Goal: Information Seeking & Learning: Learn about a topic

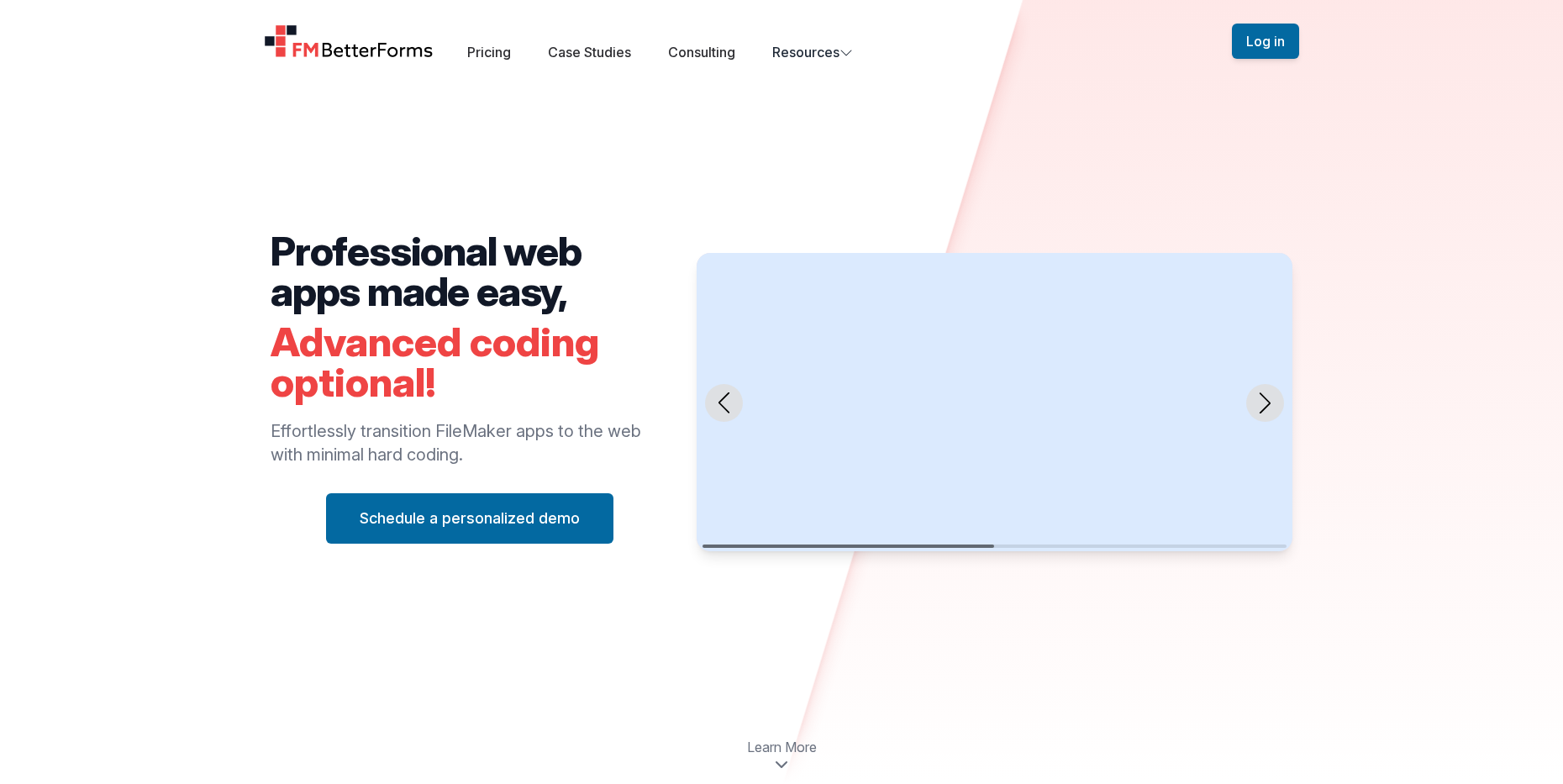
click at [599, 63] on div "Open main menu Pricing Case Studies Consulting Resources Sign Up Log in" at bounding box center [782, 41] width 1076 height 82
click at [577, 45] on link "Case Studies" at bounding box center [589, 52] width 83 height 17
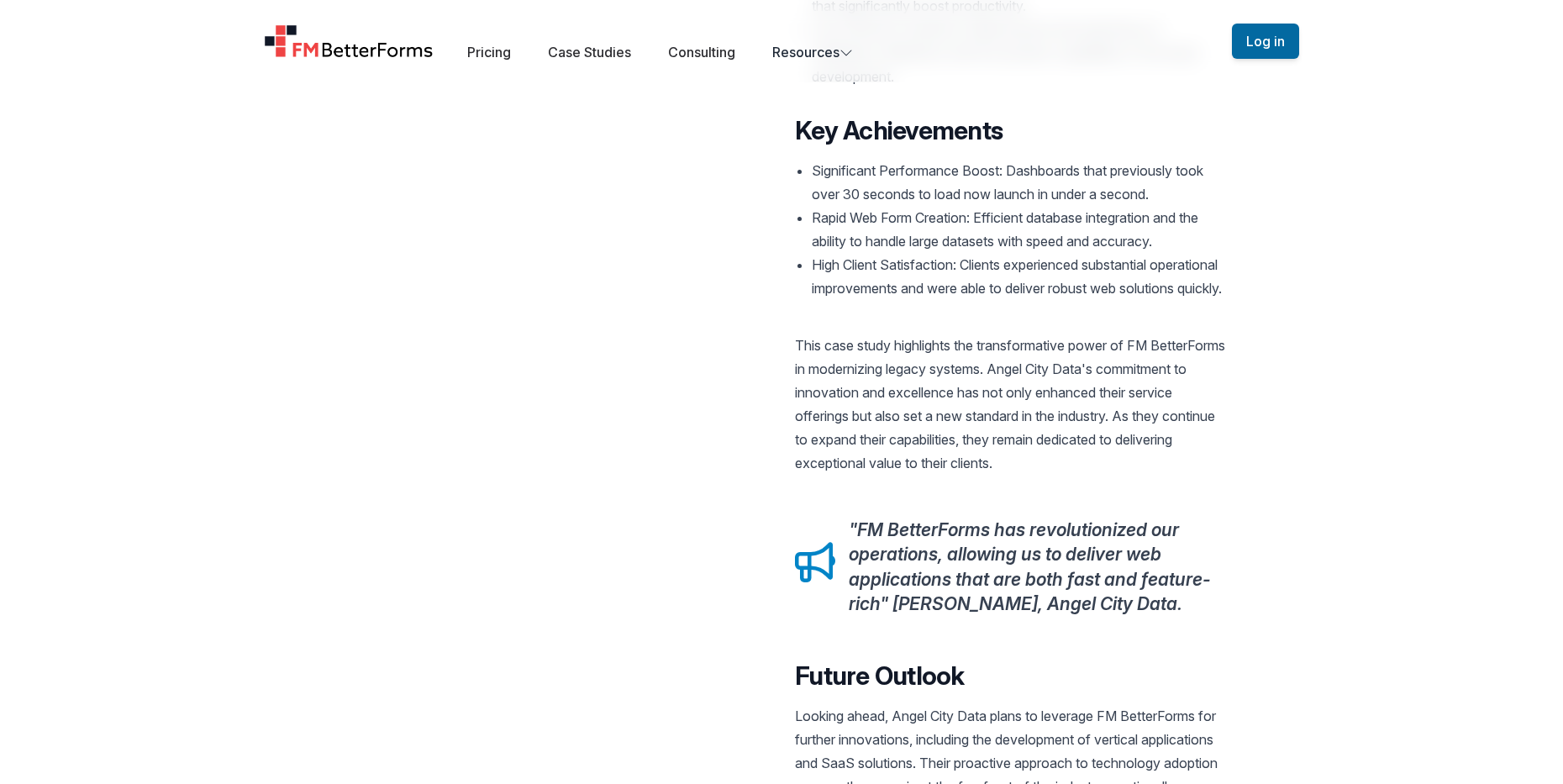
scroll to position [2184, 0]
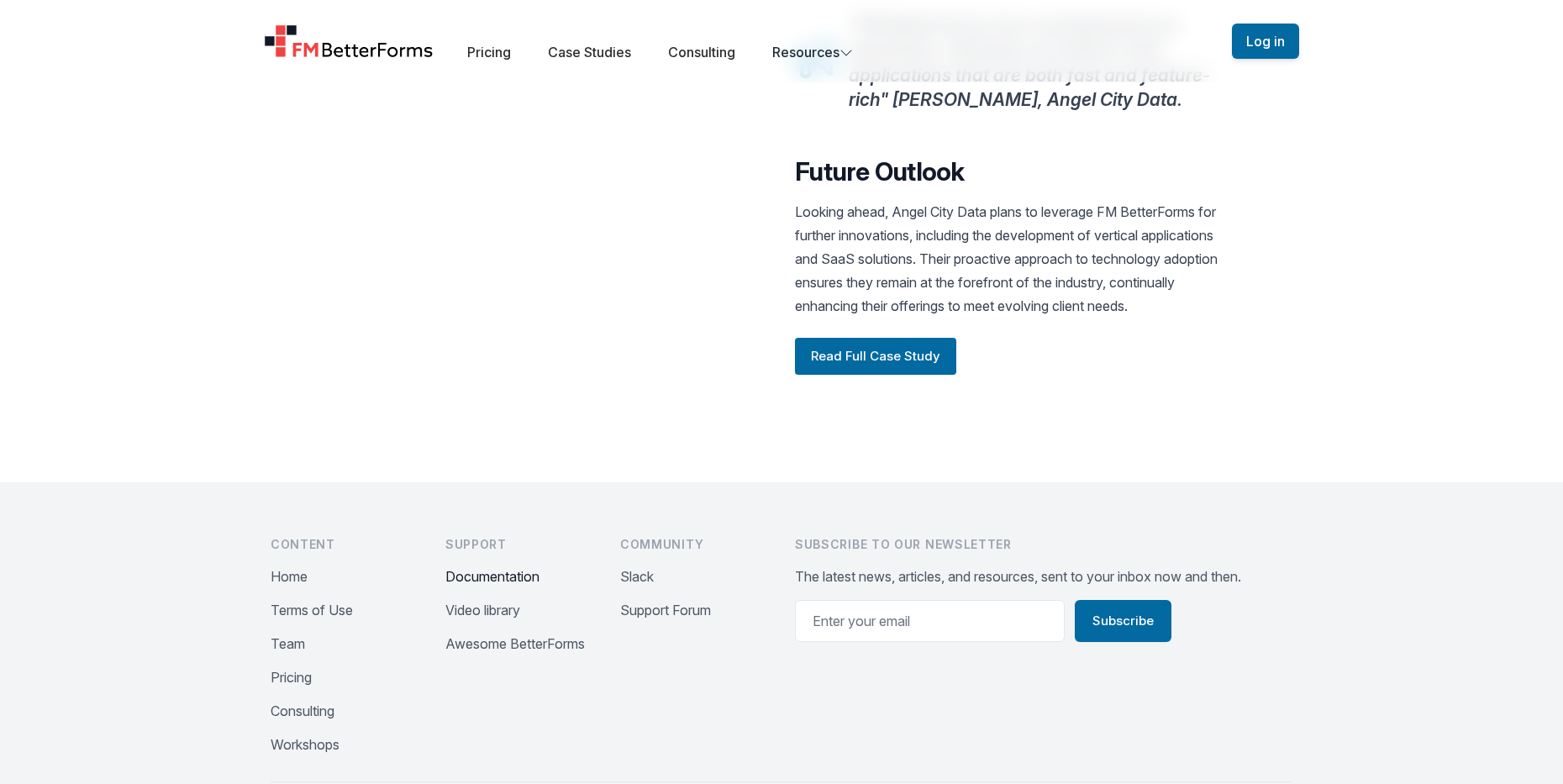
click at [511, 586] on button "Documentation" at bounding box center [492, 576] width 94 height 20
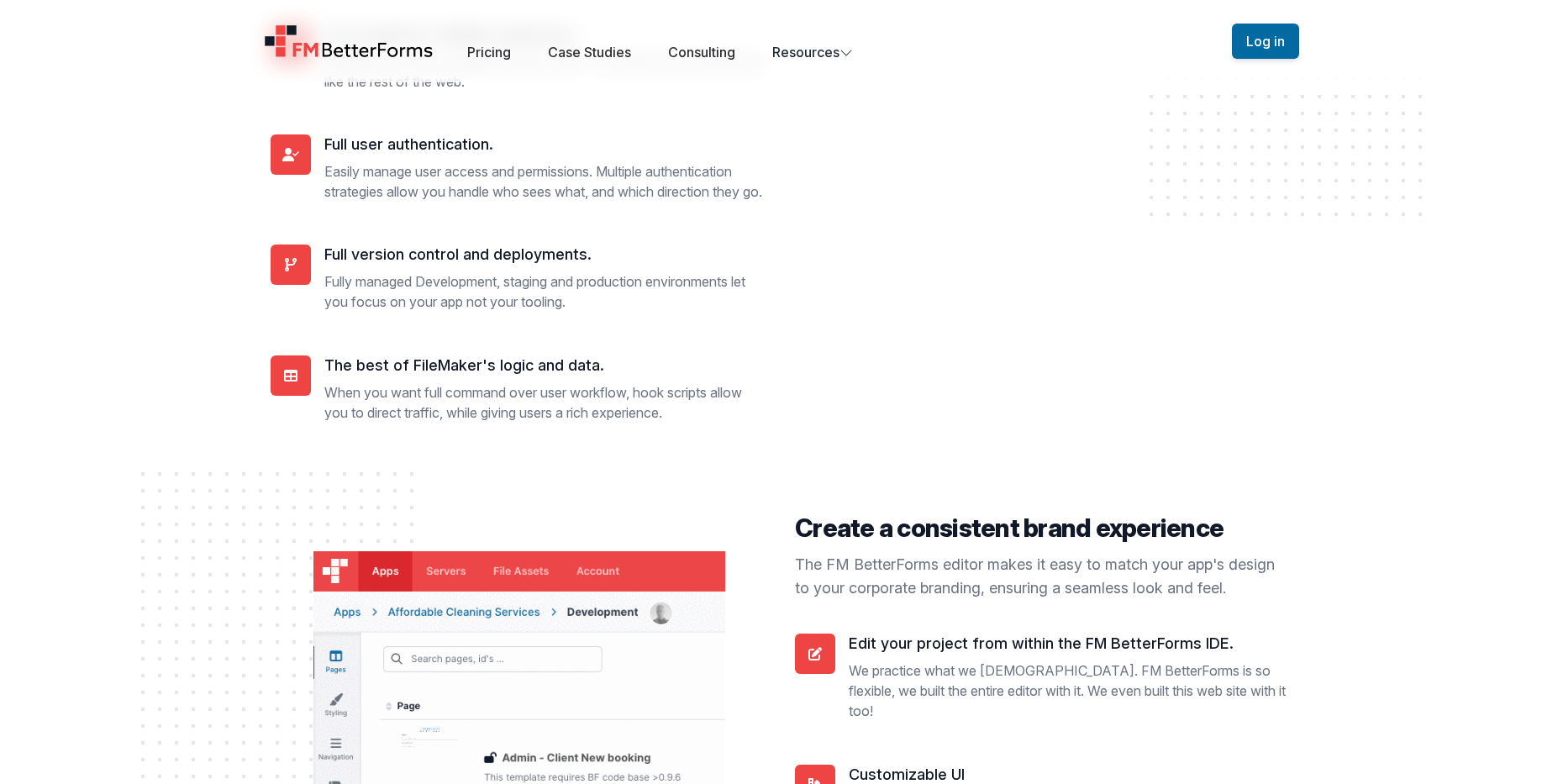
scroll to position [5764, 0]
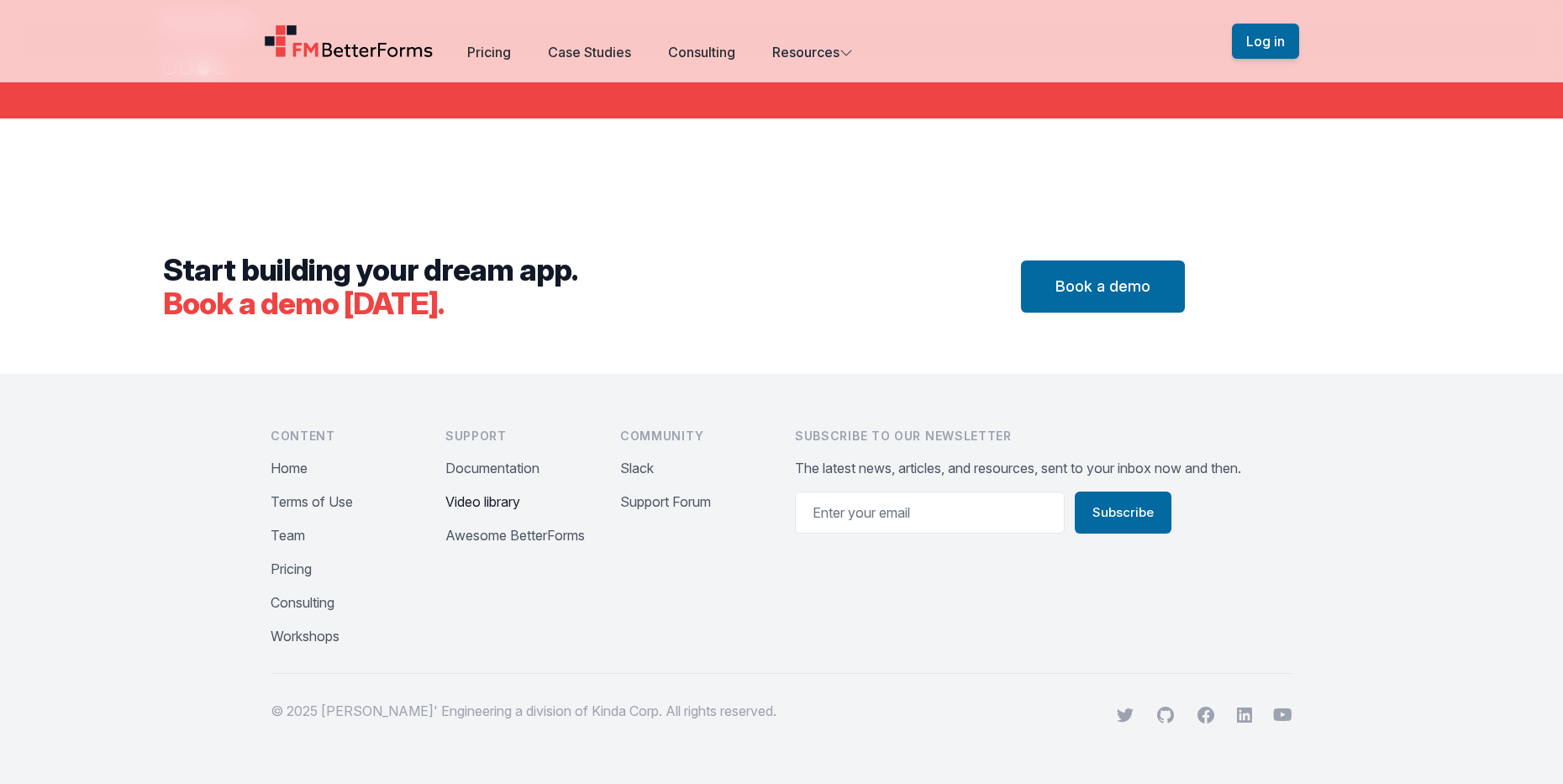
click at [457, 503] on button "Video library" at bounding box center [482, 501] width 75 height 20
